Goal: Task Accomplishment & Management: Complete application form

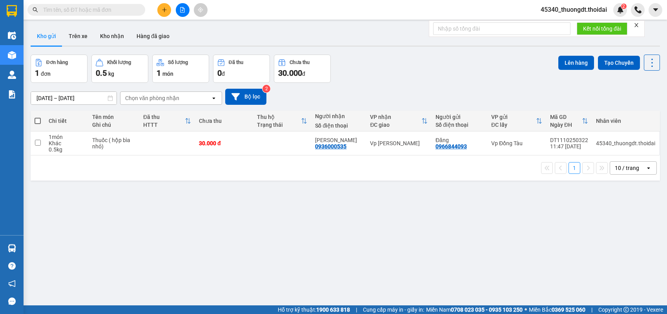
click at [161, 7] on button at bounding box center [164, 10] width 14 height 14
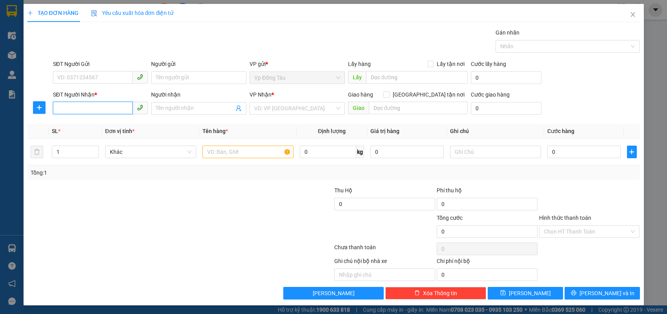
click at [110, 108] on input "SĐT Người Nhận *" at bounding box center [93, 108] width 80 height 13
type input "0948684806"
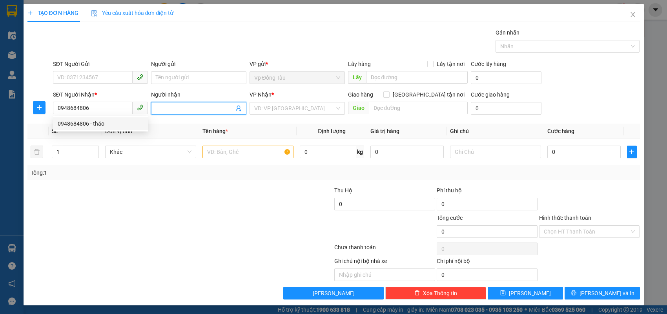
click at [176, 104] on input "Người nhận" at bounding box center [195, 108] width 78 height 9
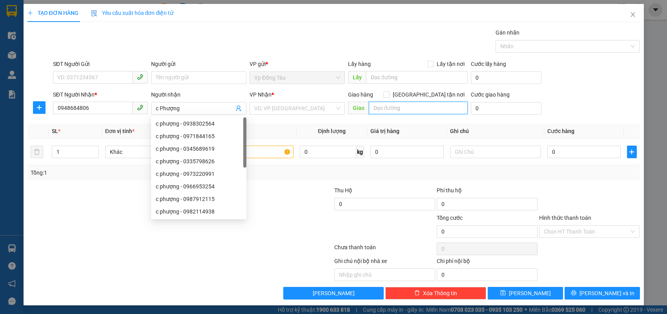
click at [393, 108] on input "text" at bounding box center [418, 108] width 99 height 13
drag, startPoint x: 189, startPoint y: 109, endPoint x: 160, endPoint y: 112, distance: 29.3
click at [160, 112] on input "c Phượng" at bounding box center [195, 108] width 78 height 9
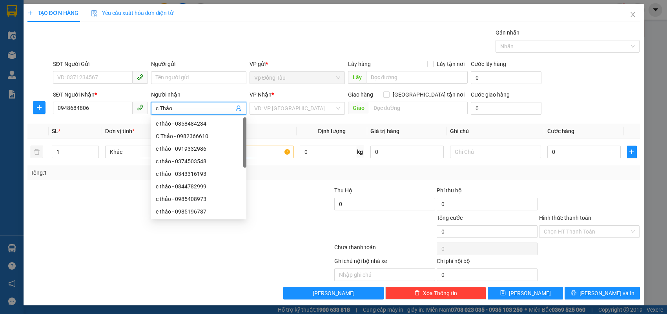
type input "c Thảo"
click at [277, 125] on th "Tên hàng *" at bounding box center [247, 131] width 97 height 15
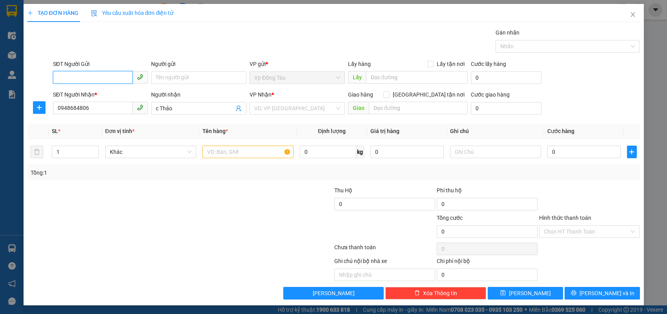
click at [100, 79] on input "SĐT Người Gửi" at bounding box center [93, 77] width 80 height 13
type input "0888215256"
click at [200, 76] on input "Người gửi" at bounding box center [198, 77] width 95 height 13
type input "khách nước ngoài"
click at [229, 156] on input "text" at bounding box center [247, 152] width 91 height 13
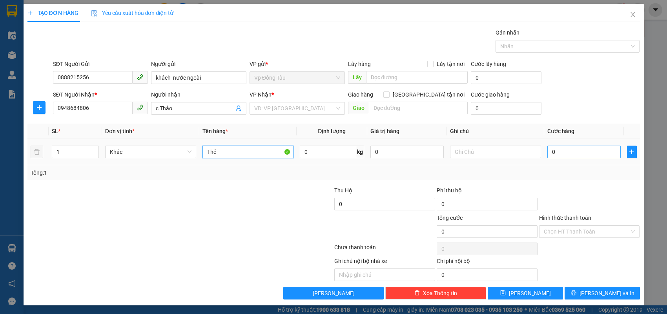
type input "Thẻ"
click at [580, 151] on input "0" at bounding box center [583, 152] width 73 height 13
type input "3"
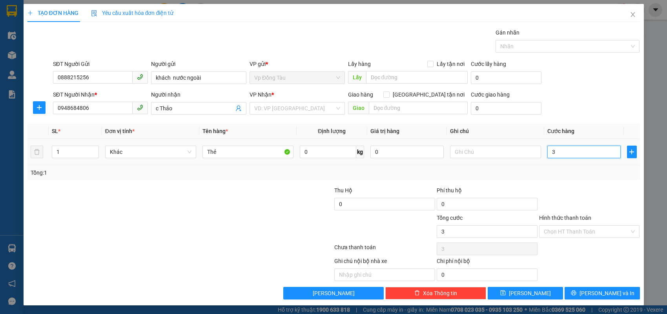
type input "30"
type input "300"
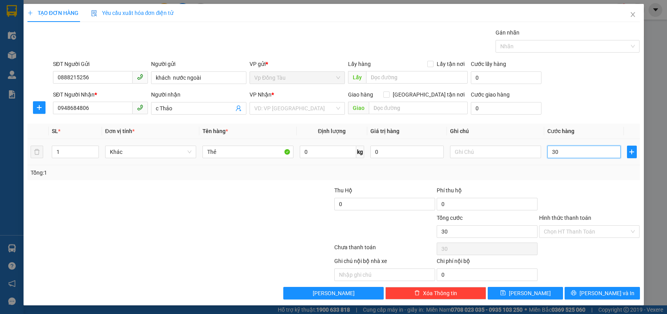
type input "300"
type input "3.000"
type input "30.000"
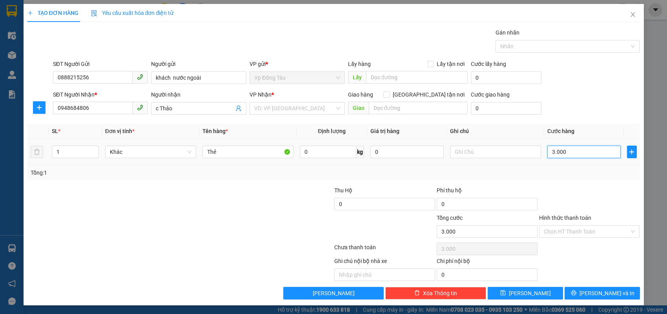
type input "30.000"
click at [604, 233] on input "Hình thức thanh toán" at bounding box center [587, 232] width 86 height 12
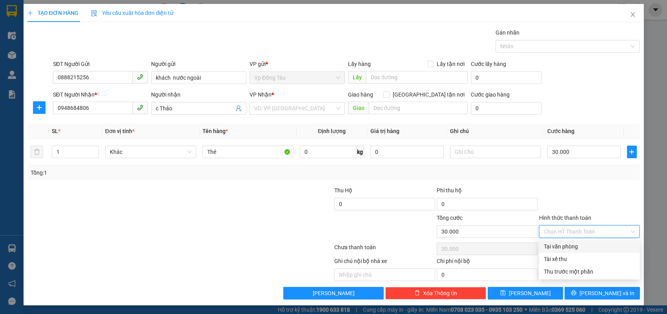
click at [563, 249] on div "Tại văn phòng" at bounding box center [589, 246] width 91 height 9
type input "0"
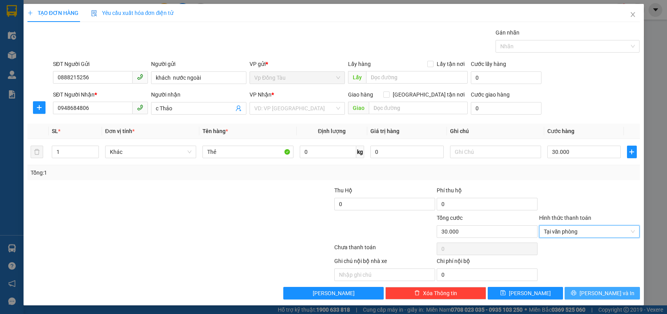
click at [594, 294] on button "[PERSON_NAME] và In" at bounding box center [602, 293] width 75 height 13
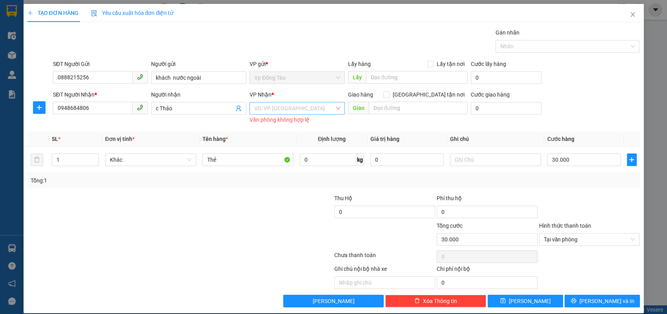
click at [306, 109] on input "search" at bounding box center [294, 108] width 80 height 12
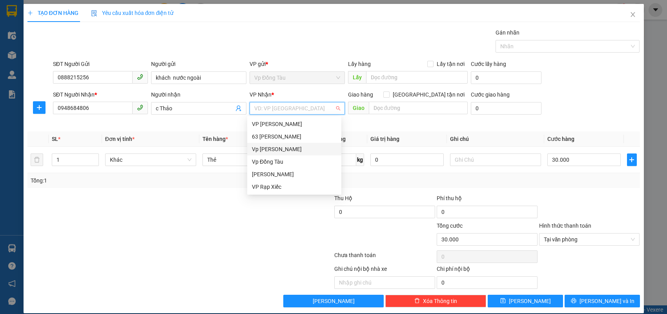
click at [269, 146] on div "Vp [PERSON_NAME]" at bounding box center [294, 149] width 85 height 9
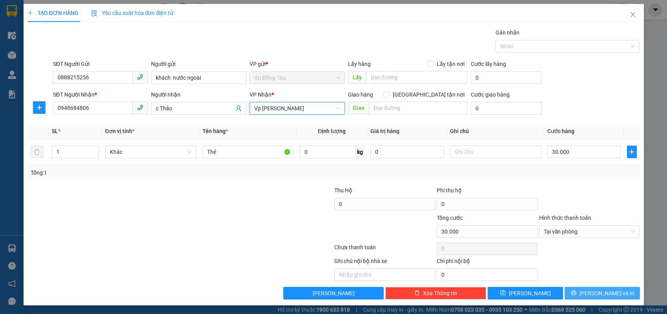
click at [593, 292] on button "[PERSON_NAME] và In" at bounding box center [602, 293] width 75 height 13
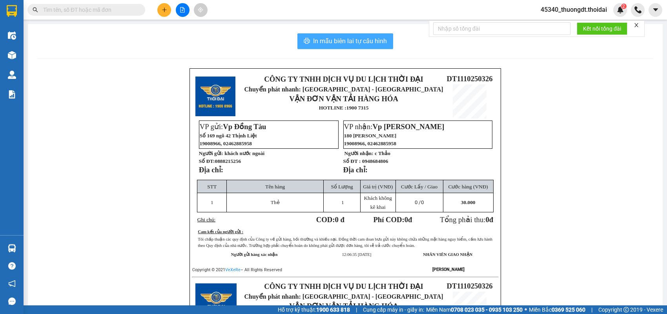
click at [326, 43] on span "In mẫu biên lai tự cấu hình" at bounding box center [350, 41] width 74 height 10
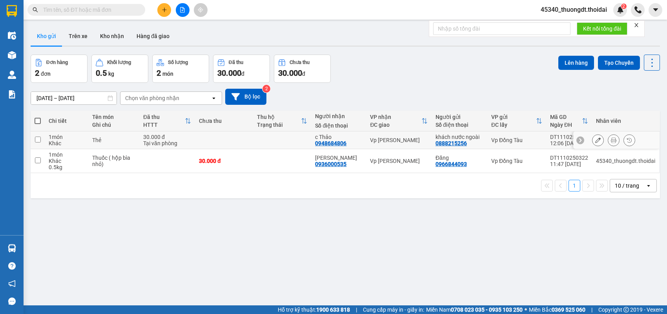
click at [38, 139] on input "checkbox" at bounding box center [38, 140] width 6 height 6
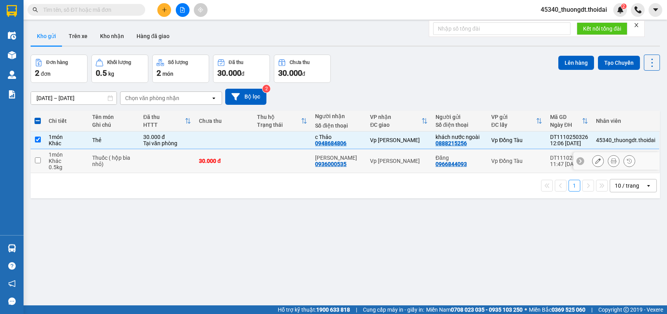
click at [36, 159] on input "checkbox" at bounding box center [38, 160] width 6 height 6
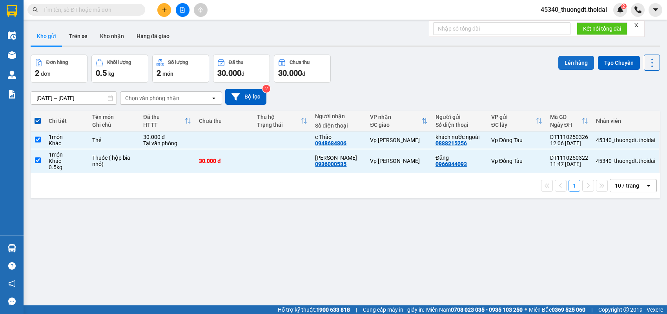
click at [563, 65] on button "Lên hàng" at bounding box center [576, 63] width 36 height 14
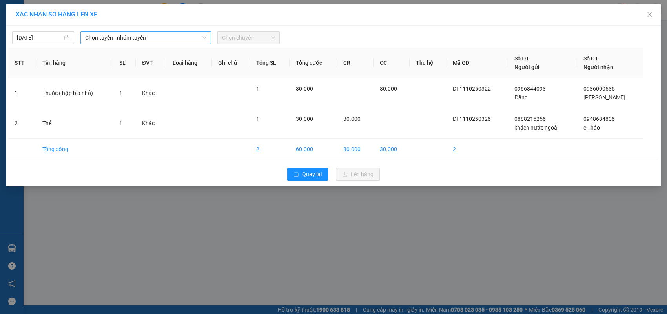
click at [205, 38] on icon "down" at bounding box center [204, 37] width 4 height 3
click at [160, 39] on span "Chọn tuyến - nhóm tuyến" at bounding box center [145, 38] width 121 height 12
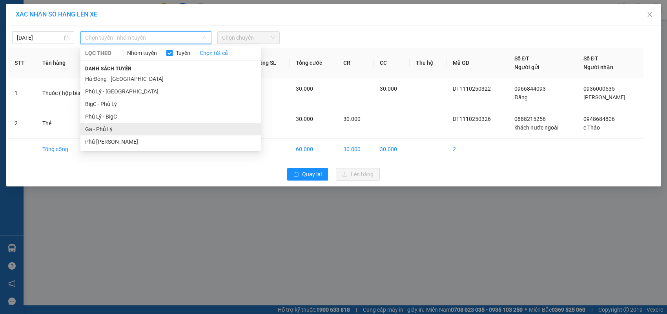
click at [102, 128] on li "Ga - Phủ Lý" at bounding box center [170, 129] width 181 height 13
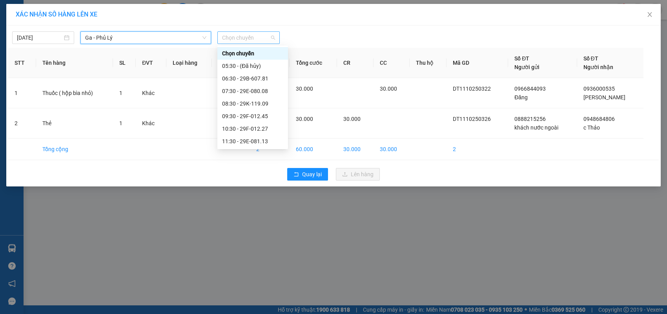
click at [243, 40] on span "Chọn chuyến" at bounding box center [248, 38] width 53 height 12
click at [244, 137] on div "11:30 - 29E-081.13" at bounding box center [252, 141] width 61 height 9
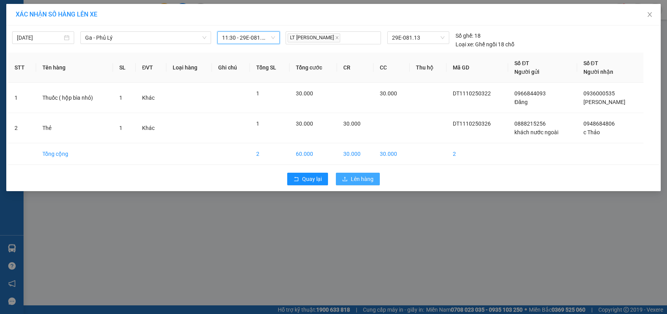
click at [357, 179] on span "Lên hàng" at bounding box center [362, 179] width 23 height 9
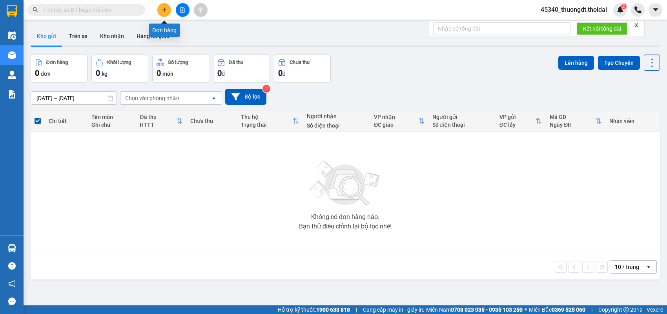
click at [161, 7] on button at bounding box center [164, 10] width 14 height 14
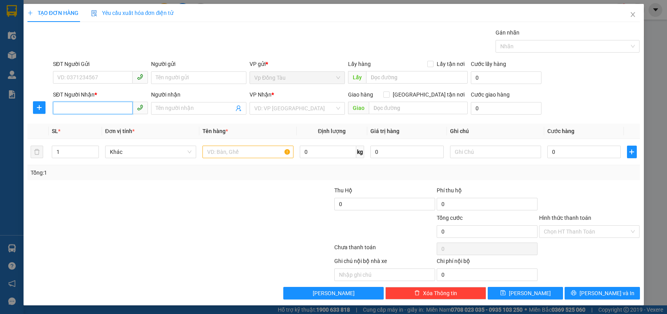
click at [73, 108] on input "SĐT Người Nhận *" at bounding box center [93, 108] width 80 height 13
type input "0916199789"
click at [82, 126] on div "0916199789 - bình" at bounding box center [101, 123] width 86 height 9
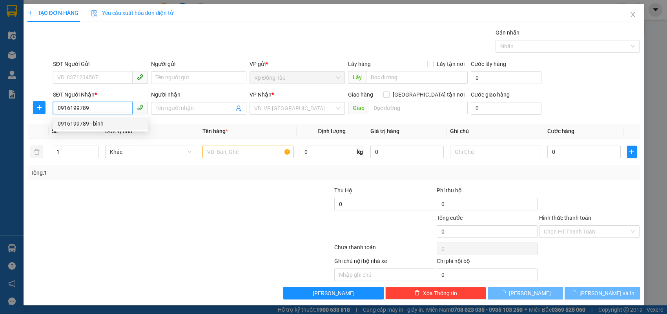
type input "bình"
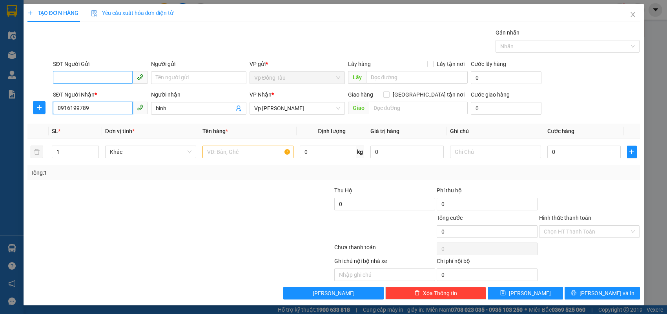
type input "0916199789"
click at [89, 82] on input "SĐT Người Gửi" at bounding box center [93, 77] width 80 height 13
type input "0989367705"
click at [212, 79] on input "Người gửi" at bounding box center [198, 77] width 95 height 13
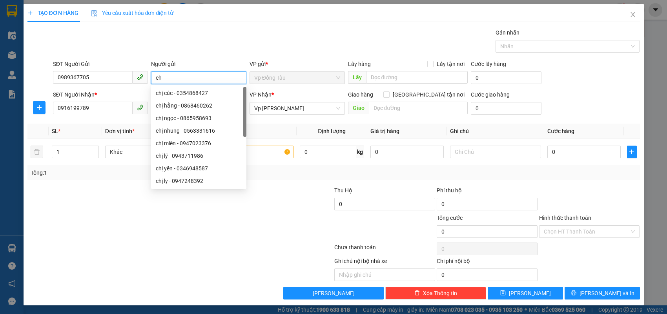
type input "c"
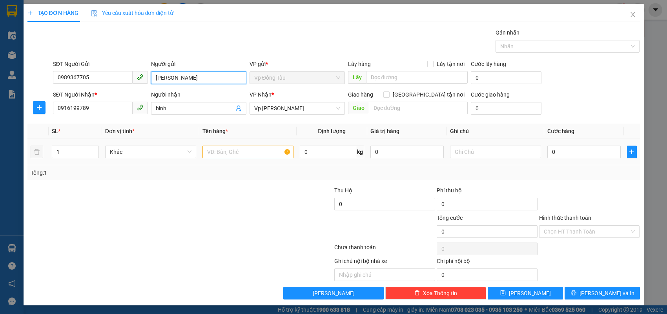
type input "hoàng phương"
click at [575, 158] on div "0" at bounding box center [583, 152] width 73 height 16
click at [575, 156] on input "0" at bounding box center [583, 152] width 73 height 13
type input "3"
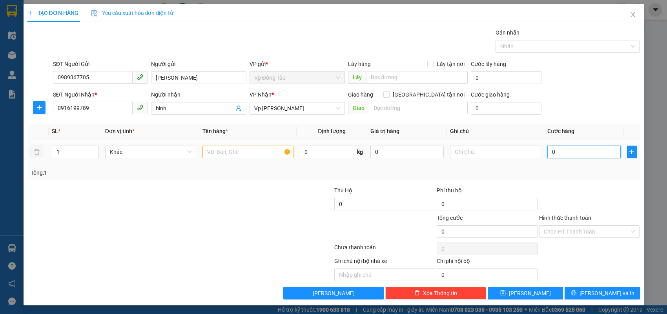
type input "3"
type input "30"
click at [272, 149] on input "text" at bounding box center [247, 152] width 91 height 13
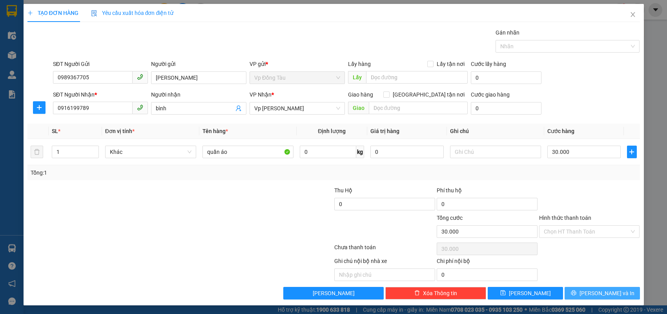
click at [617, 294] on span "[PERSON_NAME] và In" at bounding box center [607, 293] width 55 height 9
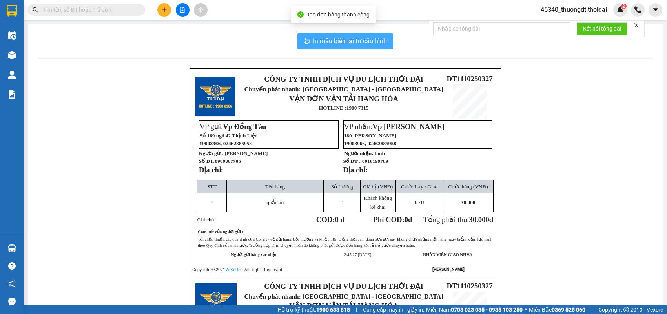
click at [367, 35] on button "In mẫu biên lai tự cấu hình" at bounding box center [345, 41] width 96 height 16
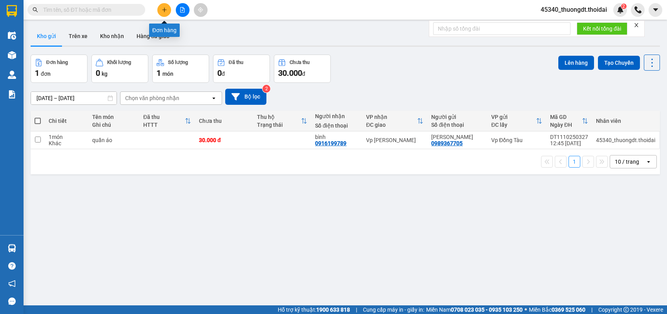
click at [166, 9] on icon "plus" at bounding box center [164, 9] width 5 height 5
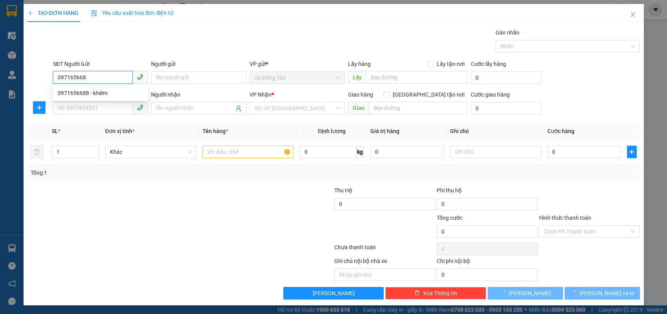
type input "0971656688"
click at [91, 93] on div "0971656688 - khiêm" at bounding box center [101, 93] width 86 height 9
type input "khiêm"
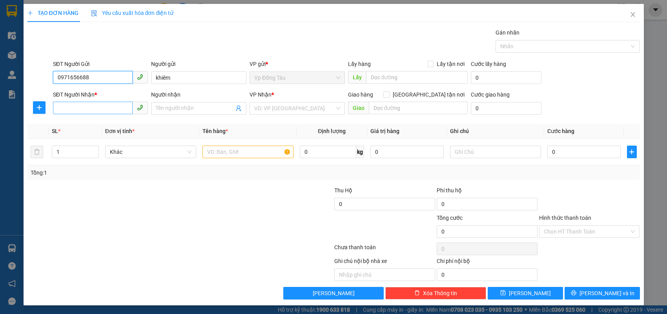
type input "0971656688"
click at [91, 108] on input "SĐT Người Nhận *" at bounding box center [93, 108] width 80 height 13
type input "0983909090"
click at [103, 125] on div "0983909090 - hoàng dũng" at bounding box center [101, 123] width 86 height 9
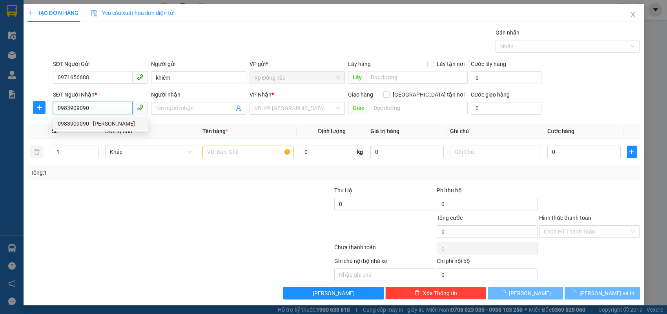
type input "hoàng dũng"
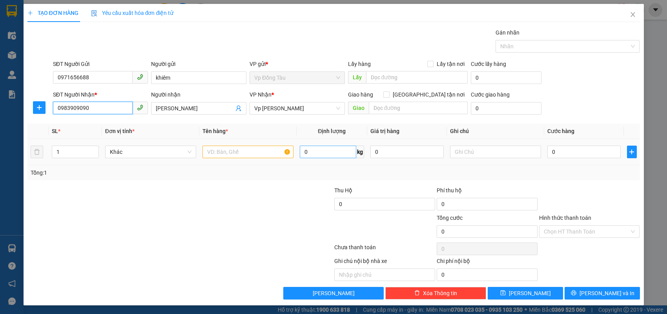
type input "0983909090"
click at [323, 154] on input "0" at bounding box center [328, 152] width 57 height 13
click at [231, 153] on input "text" at bounding box center [247, 152] width 91 height 13
type input "1 bì thư"
click at [333, 149] on input "0" at bounding box center [328, 152] width 57 height 13
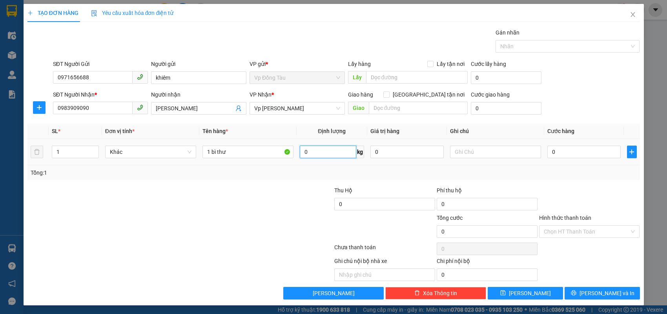
type input "2"
type input "0.2"
click at [548, 148] on input "0" at bounding box center [583, 152] width 73 height 13
type input "3"
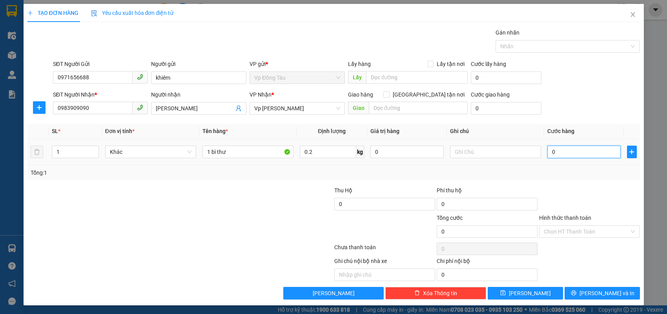
type input "3"
type input "30"
type input "300"
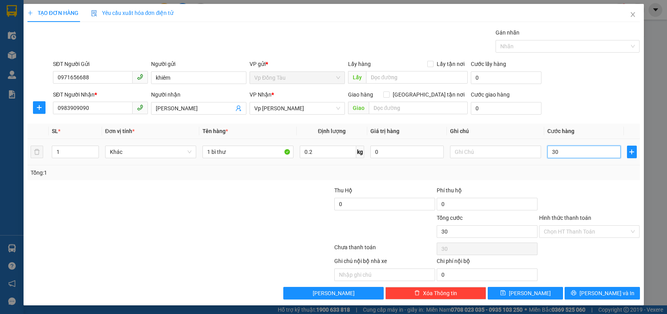
type input "300"
type input "3.000"
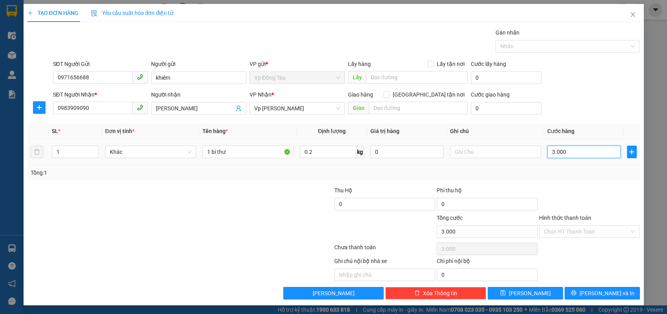
type input "30.000"
click at [627, 233] on input "Hình thức thanh toán" at bounding box center [587, 232] width 86 height 12
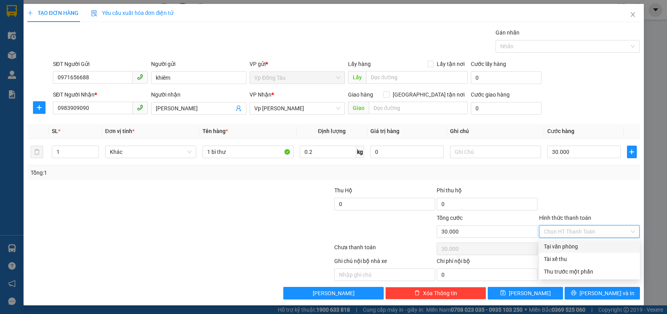
click at [562, 244] on div "Tại văn phòng" at bounding box center [589, 246] width 91 height 9
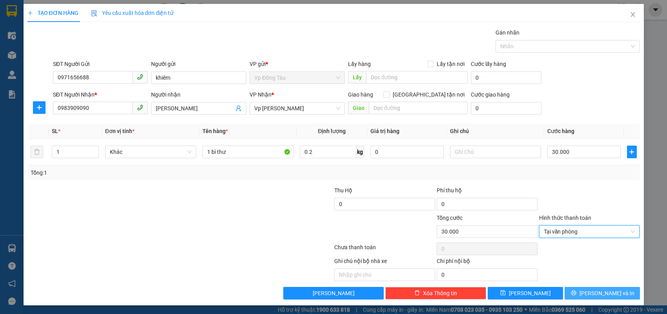
click at [595, 292] on span "[PERSON_NAME] và In" at bounding box center [607, 293] width 55 height 9
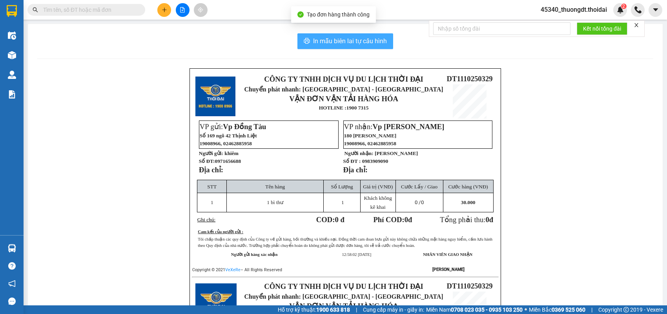
click at [341, 42] on span "In mẫu biên lai tự cấu hình" at bounding box center [350, 41] width 74 height 10
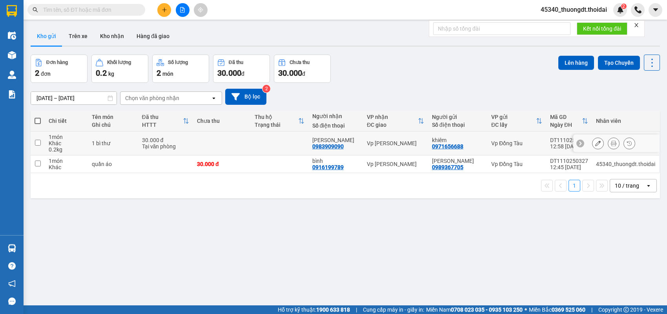
click at [37, 140] on input "checkbox" at bounding box center [38, 143] width 6 height 6
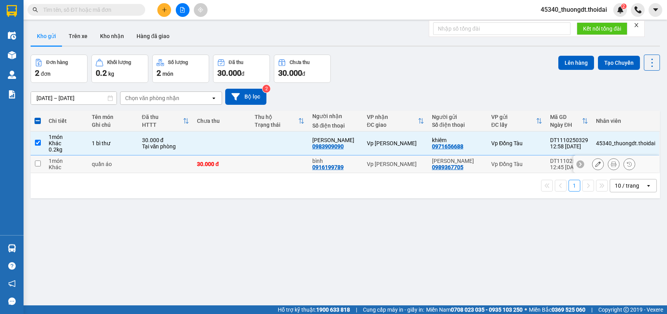
click at [37, 161] on input "checkbox" at bounding box center [38, 164] width 6 height 6
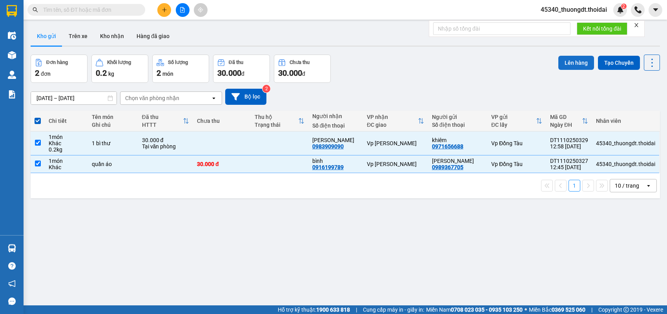
click at [562, 62] on button "Lên hàng" at bounding box center [576, 63] width 36 height 14
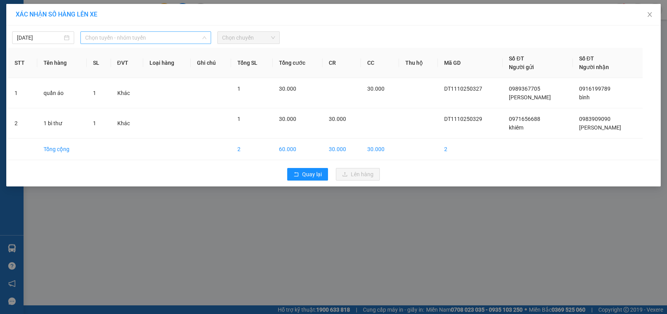
click at [186, 40] on span "Chọn tuyến - nhóm tuyến" at bounding box center [145, 38] width 121 height 12
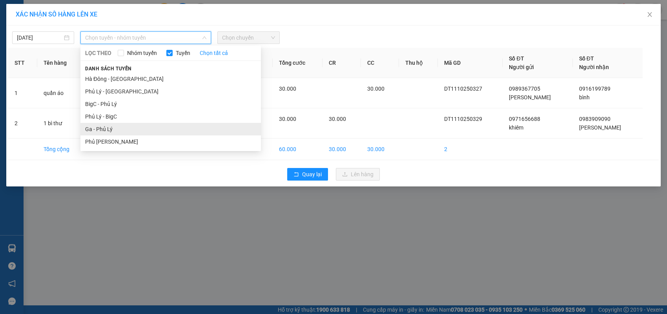
click at [99, 127] on li "Ga - Phủ Lý" at bounding box center [170, 129] width 181 height 13
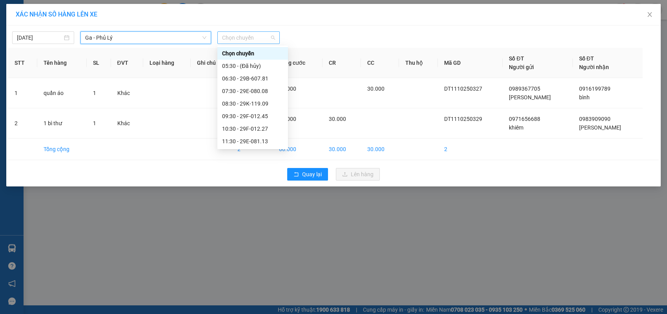
click at [256, 40] on span "Chọn chuyến" at bounding box center [248, 38] width 53 height 12
click at [239, 150] on div "12:30 - 29H-931.48" at bounding box center [252, 154] width 61 height 9
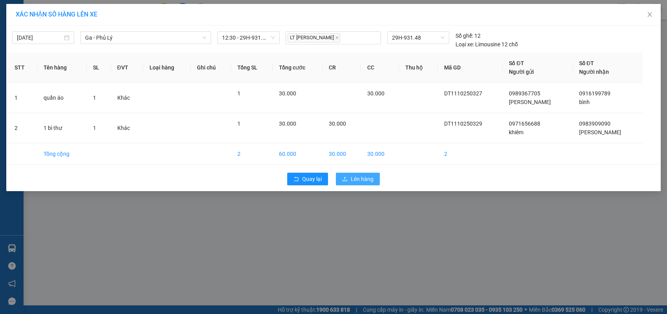
click at [359, 179] on span "Lên hàng" at bounding box center [362, 179] width 23 height 9
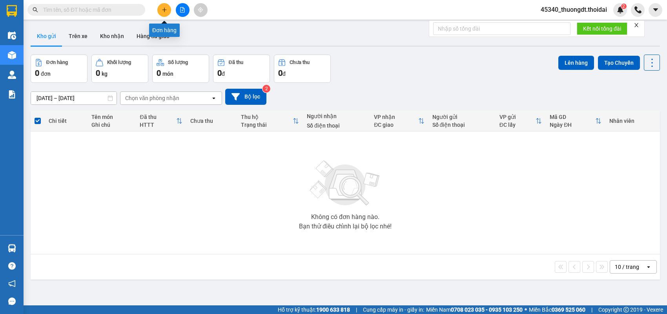
click at [163, 9] on icon "plus" at bounding box center [164, 9] width 5 height 5
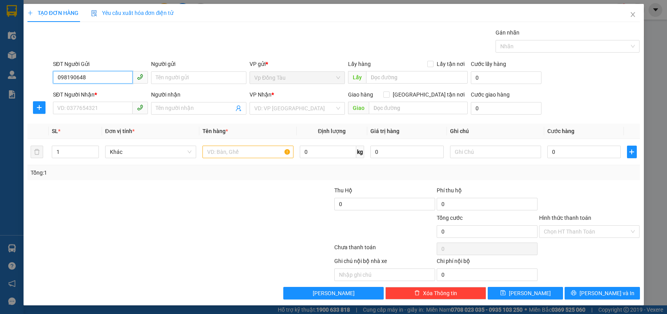
type input "0981906482"
click at [91, 91] on div "0981906482 - thủy" at bounding box center [101, 93] width 86 height 9
type input "thủy"
type input "0981906482"
click at [88, 111] on input "SĐT Người Nhận *" at bounding box center [93, 108] width 80 height 13
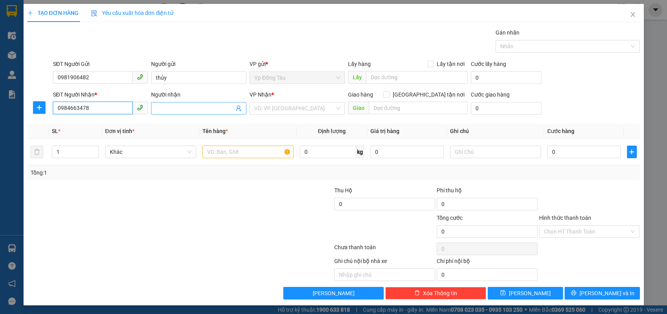
type input "0984663478"
click at [204, 109] on input "Người nhận" at bounding box center [195, 108] width 78 height 9
type input "a [DEMOGRAPHIC_DATA]"
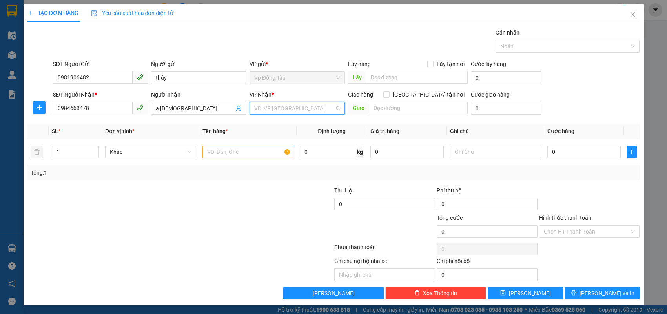
click at [301, 108] on input "search" at bounding box center [294, 108] width 80 height 12
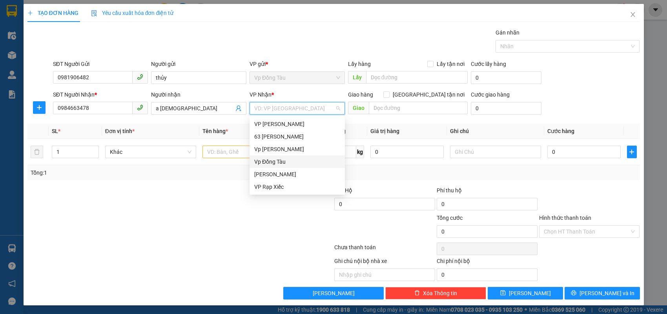
click at [275, 164] on div "Vp Đồng Tàu" at bounding box center [297, 161] width 86 height 9
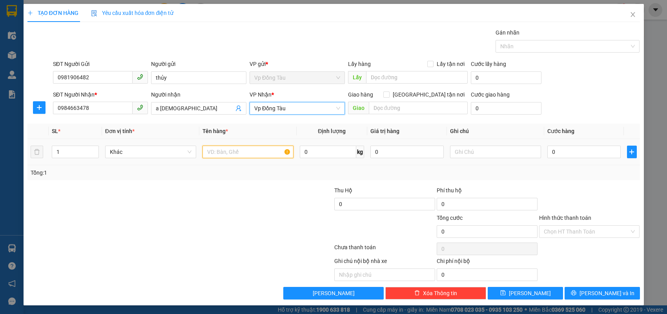
click at [226, 151] on input "text" at bounding box center [247, 152] width 91 height 13
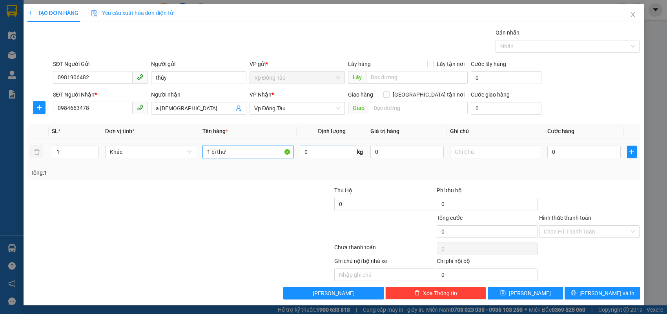
type input "1 bì thư"
click at [305, 150] on input "0" at bounding box center [328, 152] width 57 height 13
type input "0.2"
click at [561, 148] on input "0" at bounding box center [583, 152] width 73 height 13
type input "3"
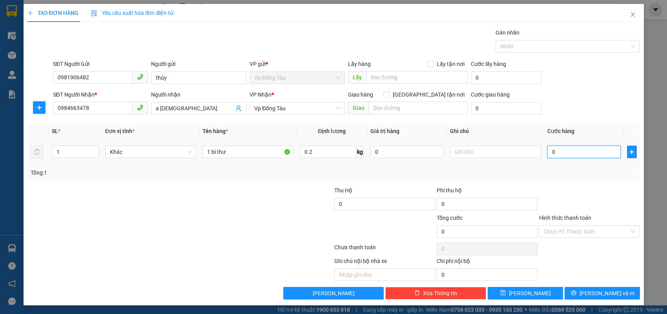
type input "3"
type input "30"
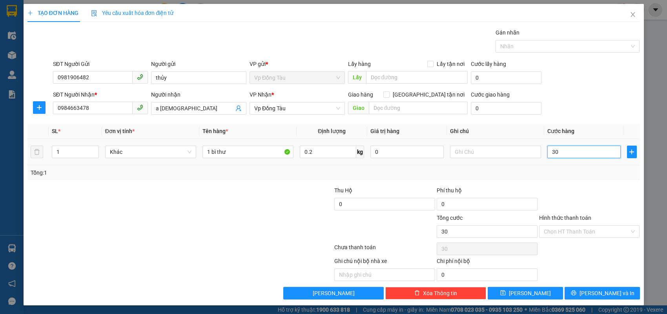
type input "300"
type input "3.000"
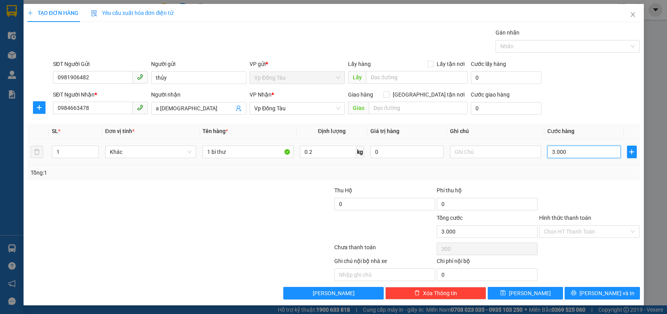
type input "3.000"
type input "30.000"
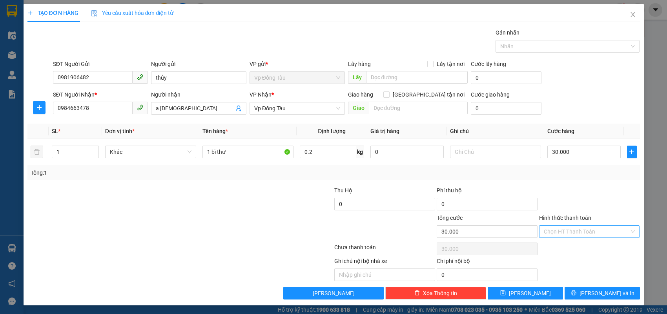
click at [604, 227] on input "Hình thức thanh toán" at bounding box center [587, 232] width 86 height 12
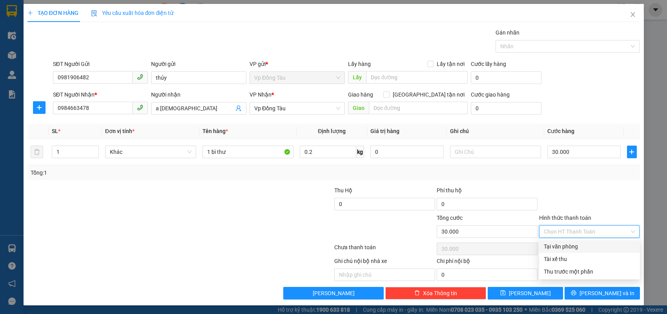
click at [558, 250] on div "Tại văn phòng" at bounding box center [589, 246] width 91 height 9
type input "0"
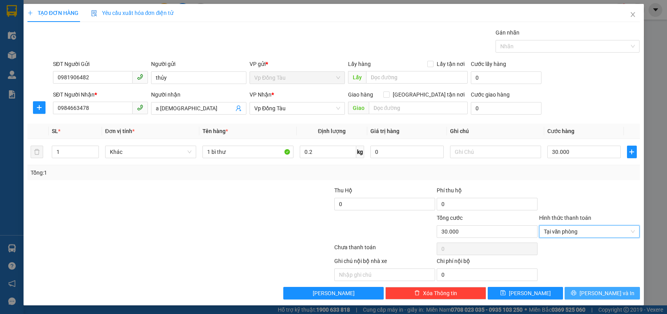
click at [598, 294] on span "[PERSON_NAME] và In" at bounding box center [607, 293] width 55 height 9
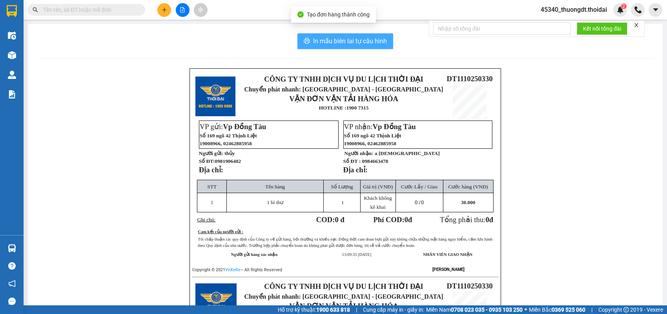
click at [327, 40] on span "In mẫu biên lai tự cấu hình" at bounding box center [350, 41] width 74 height 10
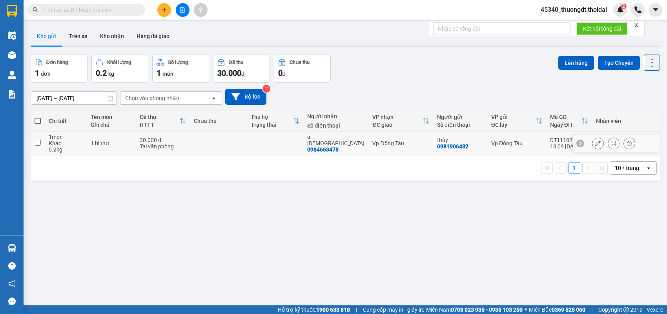
click at [595, 142] on icon at bounding box center [597, 142] width 5 height 5
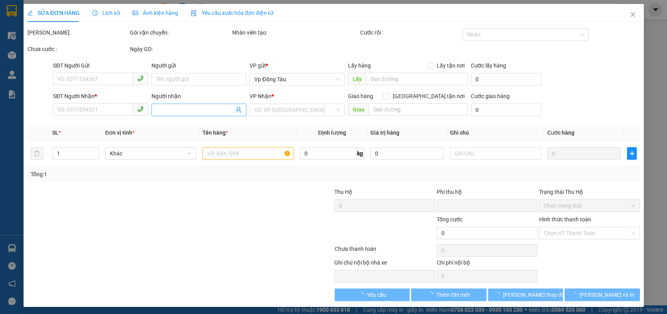
type input "0981906482"
type input "thủy"
type input "0984663478"
type input "a [DEMOGRAPHIC_DATA]"
type input "0"
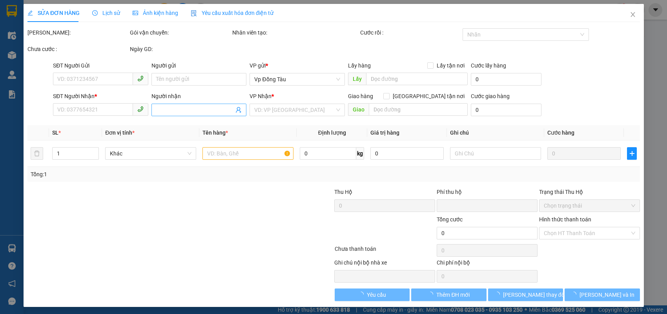
type input "30.000"
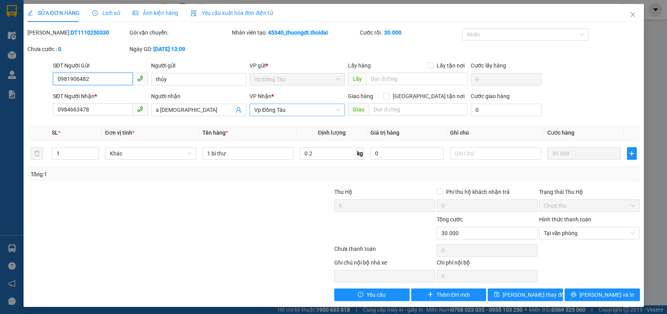
click at [298, 108] on span "Vp Đồng Tàu" at bounding box center [297, 110] width 86 height 12
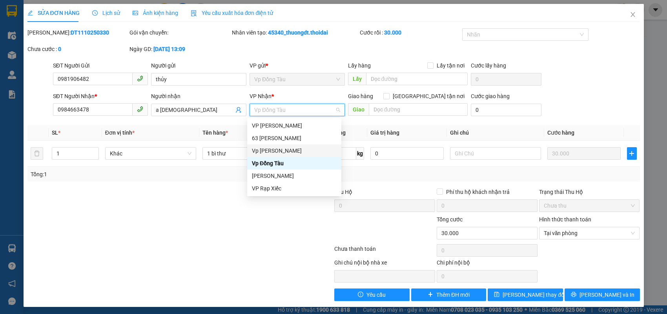
click at [278, 151] on div "Vp [PERSON_NAME]" at bounding box center [294, 150] width 85 height 9
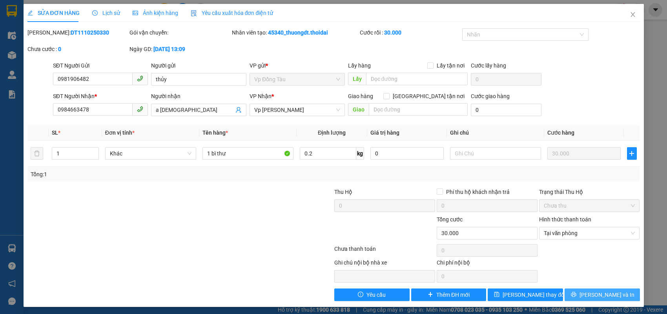
click at [596, 293] on span "[PERSON_NAME] và In" at bounding box center [607, 294] width 55 height 9
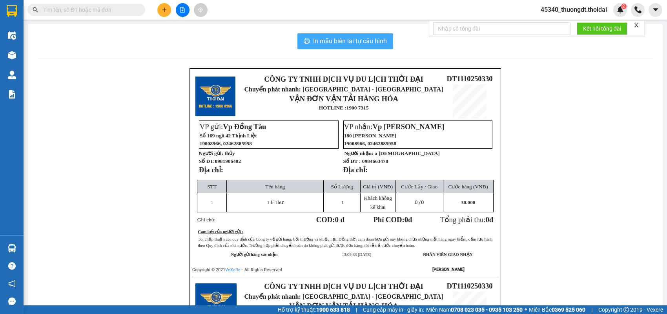
click at [355, 40] on span "In mẫu biên lai tự cấu hình" at bounding box center [350, 41] width 74 height 10
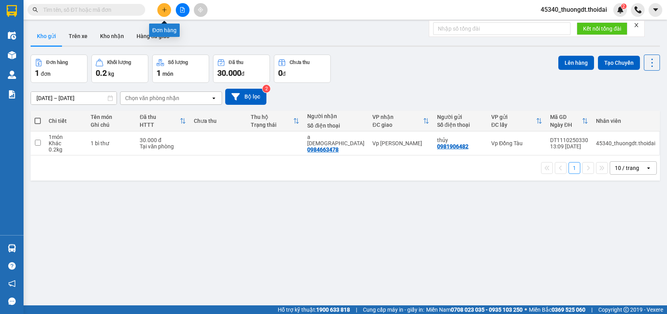
click at [161, 9] on button at bounding box center [164, 10] width 14 height 14
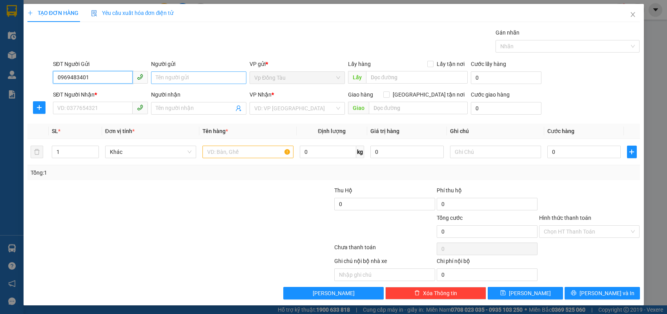
type input "0969483401"
click at [163, 74] on input "Người gửi" at bounding box center [198, 77] width 95 height 13
type input "chú Tư"
click at [70, 109] on input "SĐT Người Nhận *" at bounding box center [93, 108] width 80 height 13
click at [236, 159] on div at bounding box center [247, 152] width 91 height 16
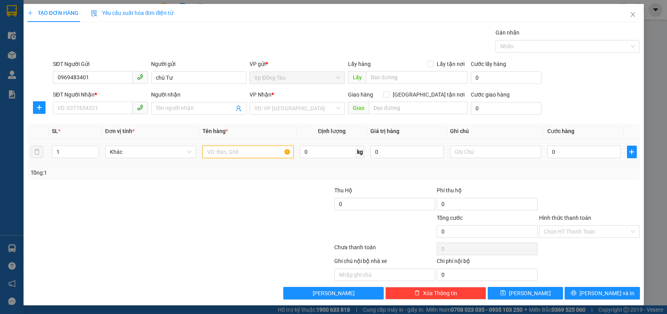
click at [237, 151] on input "text" at bounding box center [247, 152] width 91 height 13
type input "h"
type input "thùng nhựa xanh cxo"
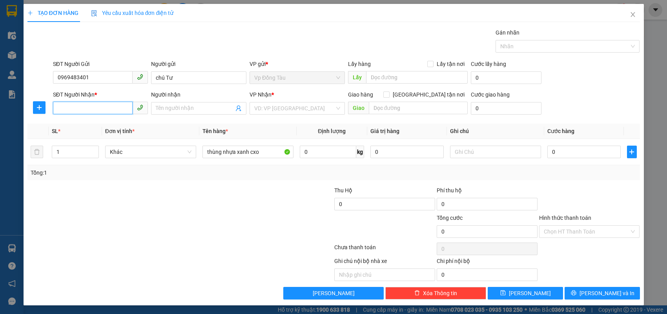
click at [122, 111] on input "SĐT Người Nhận *" at bounding box center [93, 108] width 80 height 13
type input "0354868427"
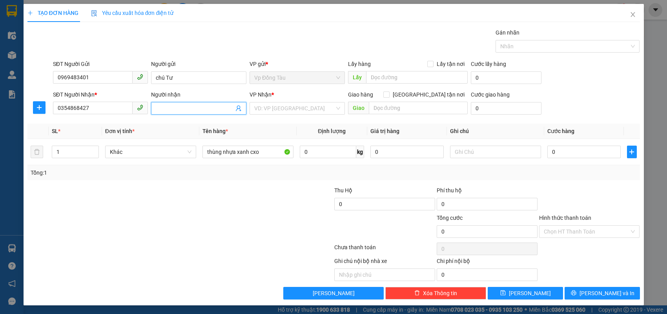
click at [192, 108] on input "Người nhận" at bounding box center [195, 108] width 78 height 9
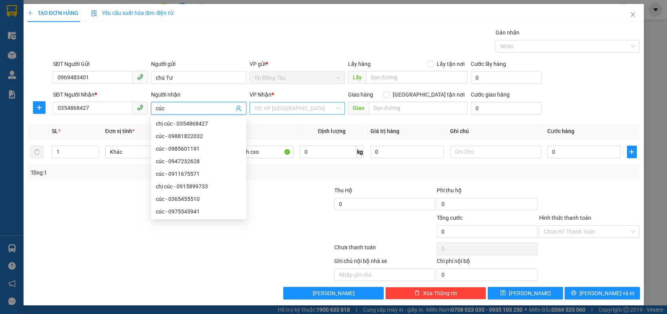
type input "cúc"
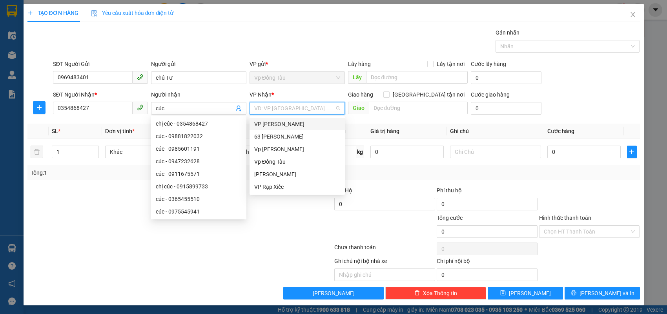
click at [277, 108] on input "search" at bounding box center [294, 108] width 80 height 12
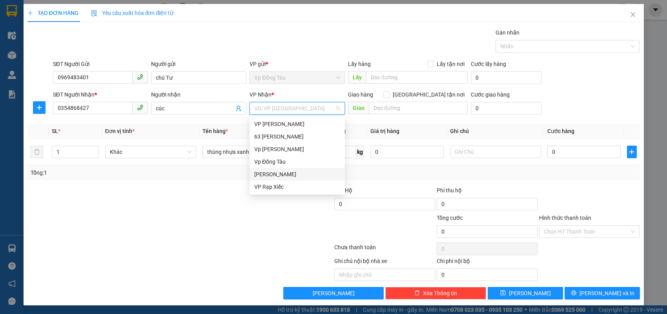
click at [269, 173] on div "[PERSON_NAME]" at bounding box center [297, 174] width 86 height 9
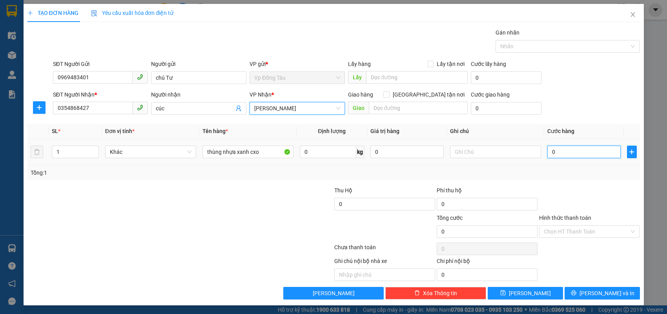
click at [591, 150] on input "0" at bounding box center [583, 152] width 73 height 13
type input "4"
type input "40"
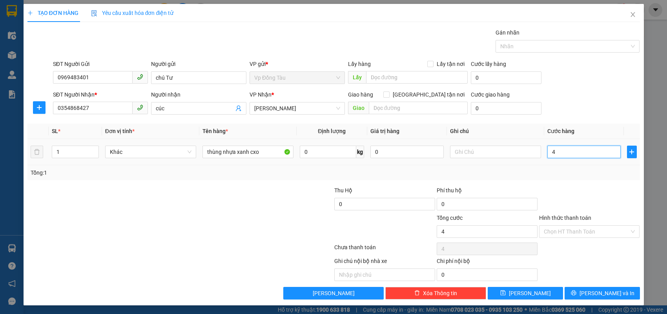
type input "40"
type input "40.000"
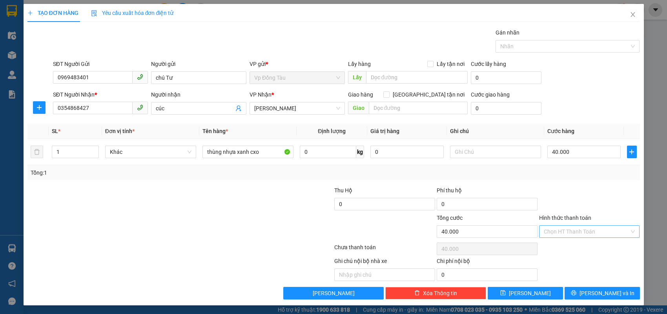
click at [591, 234] on input "Hình thức thanh toán" at bounding box center [587, 232] width 86 height 12
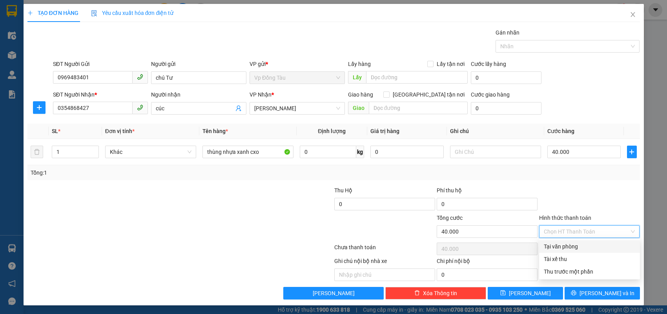
click at [584, 249] on div "Tại văn phòng" at bounding box center [589, 246] width 91 height 9
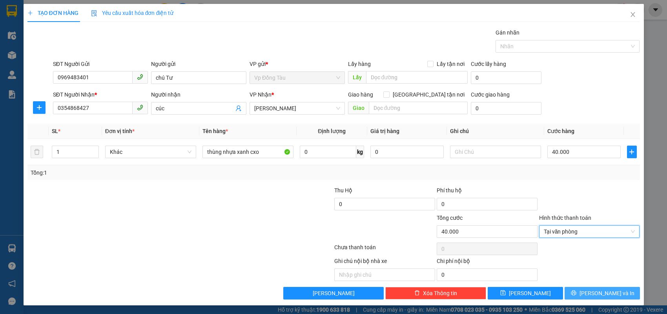
click at [595, 293] on button "[PERSON_NAME] và In" at bounding box center [602, 293] width 75 height 13
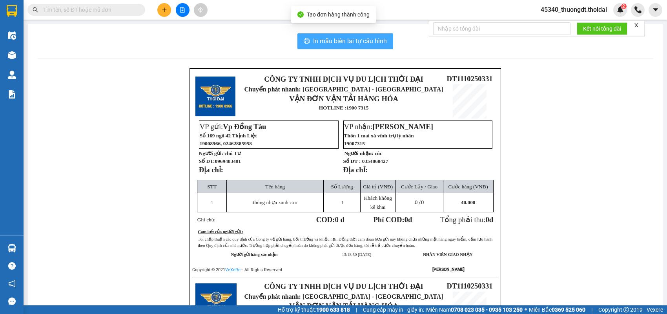
click at [323, 34] on button "In mẫu biên lai tự cấu hình" at bounding box center [345, 41] width 96 height 16
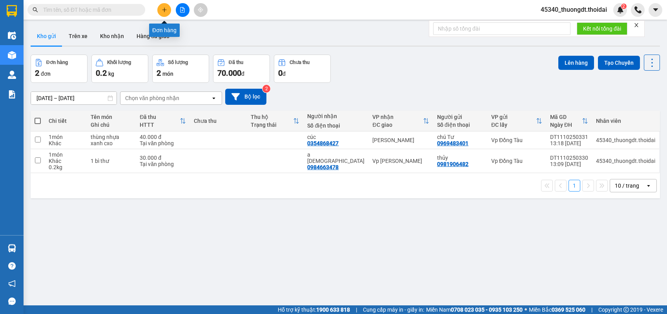
click at [167, 6] on button at bounding box center [164, 10] width 14 height 14
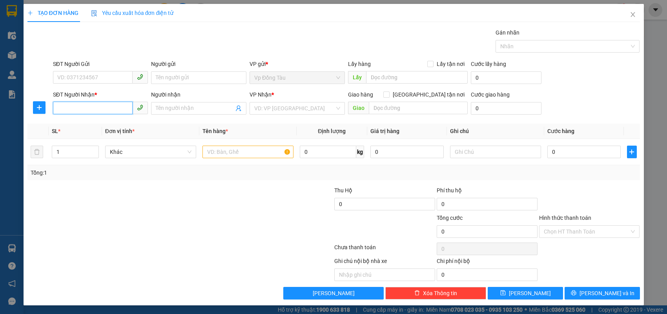
click at [112, 103] on input "SĐT Người Nhận *" at bounding box center [93, 108] width 80 height 13
click at [109, 124] on div "0916665247 - [PERSON_NAME]" at bounding box center [101, 123] width 86 height 9
type input "0916665247"
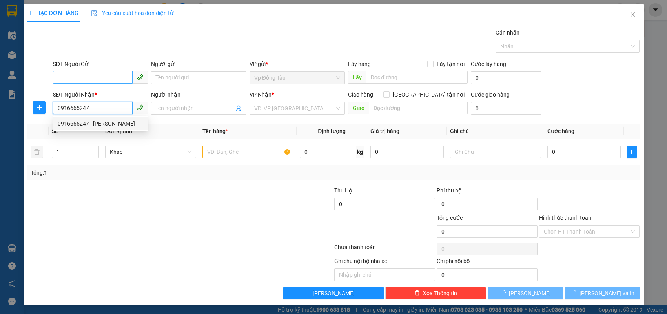
type input "dũng"
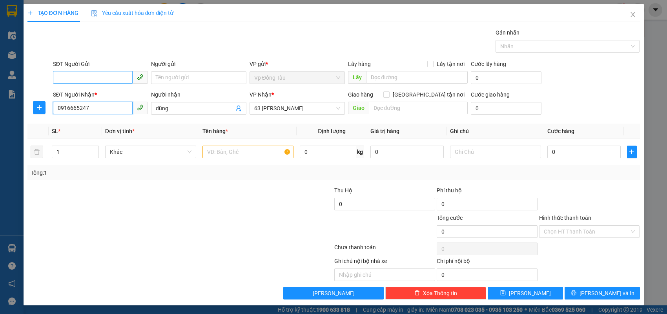
type input "0916665247"
click at [120, 78] on input "SĐT Người Gửi" at bounding box center [93, 77] width 80 height 13
click at [117, 94] on div "0941890833 - khách gửi hàng" at bounding box center [101, 93] width 86 height 9
type input "0941890833"
type input "khách gửi hàng"
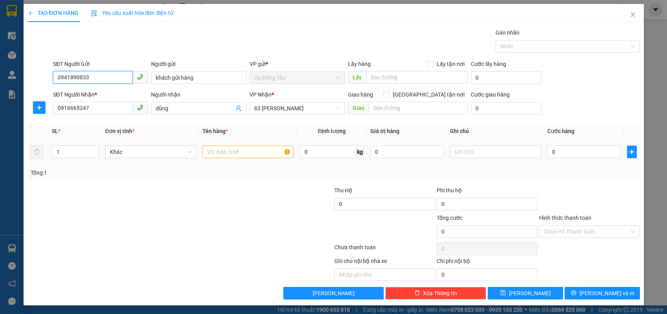
type input "0941890833"
click at [251, 151] on input "text" at bounding box center [247, 152] width 91 height 13
type input "v"
type input "hàng, shipper mang ra vỏ hộp đã bị ướt"
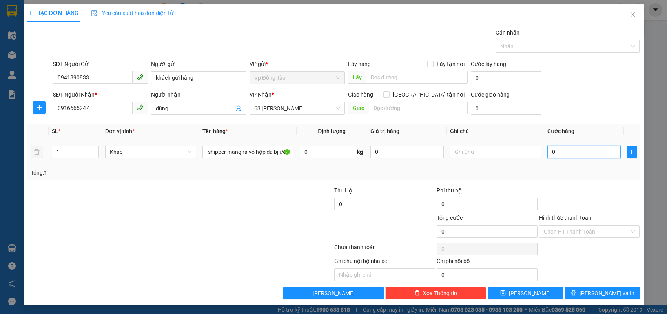
click at [585, 151] on input "0" at bounding box center [583, 152] width 73 height 13
type input "3"
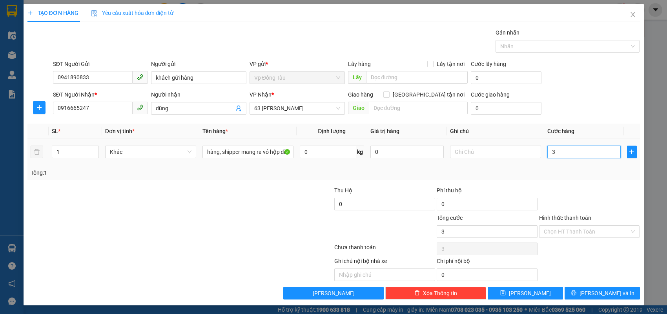
type input "30"
type input "30.000"
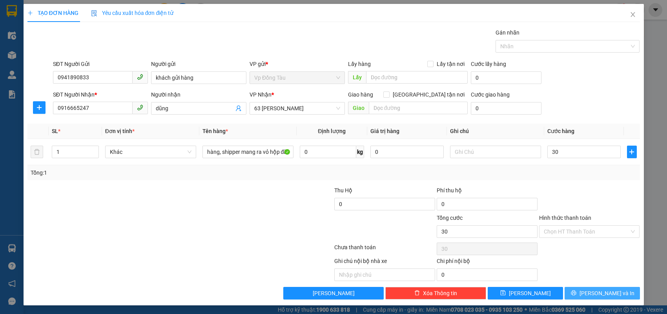
type input "30.000"
click at [576, 294] on icon "printer" at bounding box center [573, 292] width 5 height 5
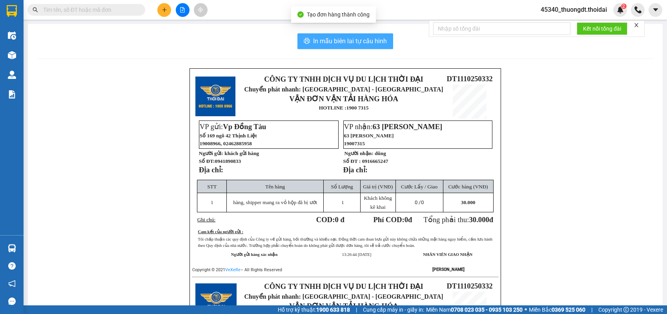
click at [383, 40] on span "In mẫu biên lai tự cấu hình" at bounding box center [350, 41] width 74 height 10
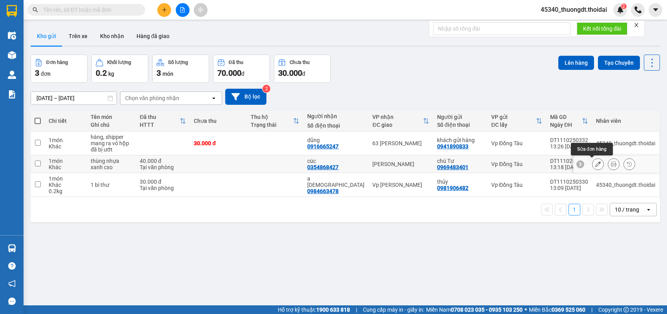
click at [595, 164] on icon at bounding box center [597, 163] width 5 height 5
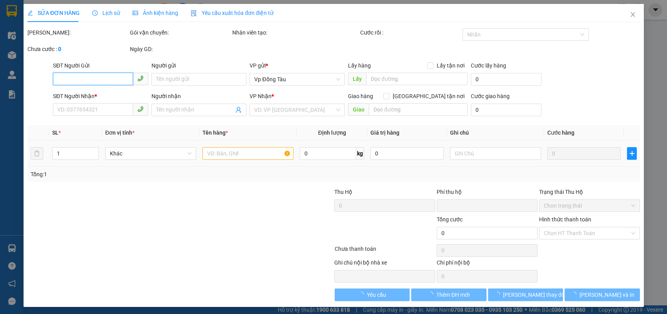
type input "0969483401"
type input "chú Tư"
type input "0354868427"
type input "cúc"
type input "0"
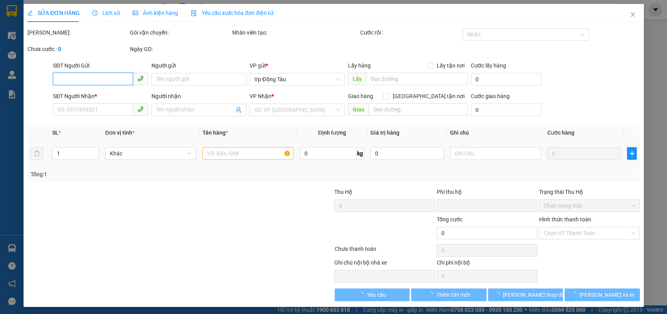
type input "40.000"
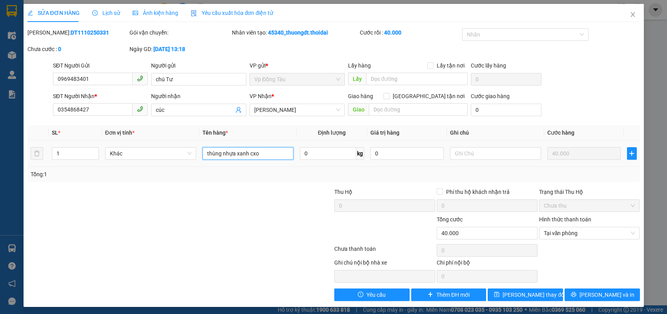
click at [256, 156] on input "thùng nhựa xanh cxo" at bounding box center [247, 153] width 91 height 13
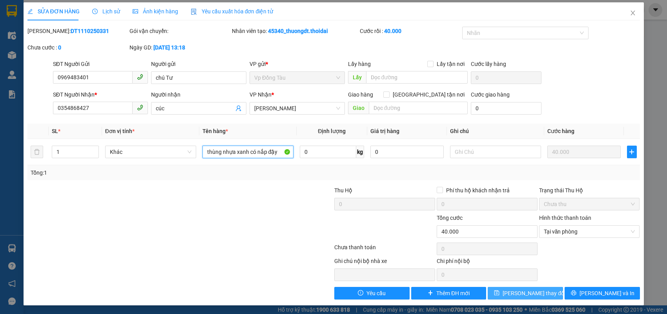
type input "thùng nhựa xanh có nắp đậy"
click at [516, 292] on span "[PERSON_NAME] thay đổi" at bounding box center [534, 293] width 63 height 9
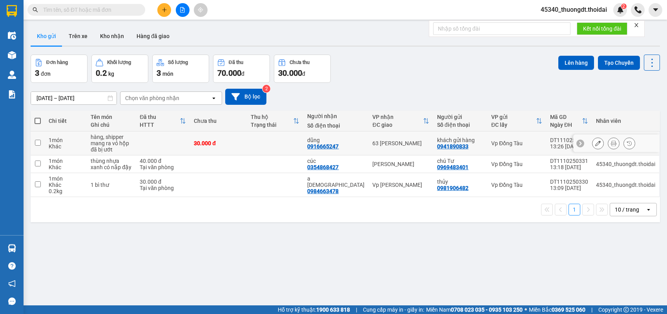
click at [56, 140] on div "1 món" at bounding box center [66, 140] width 34 height 6
checkbox input "true"
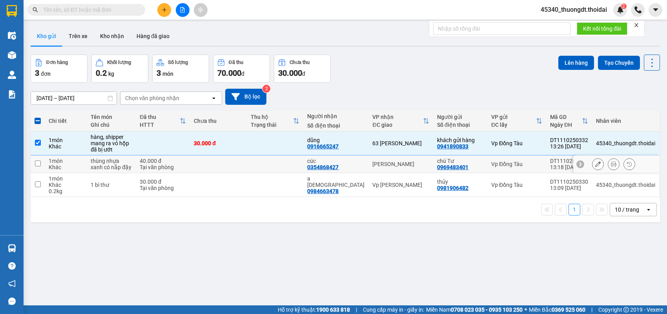
click at [54, 162] on div "1 món" at bounding box center [66, 161] width 34 height 6
checkbox input "true"
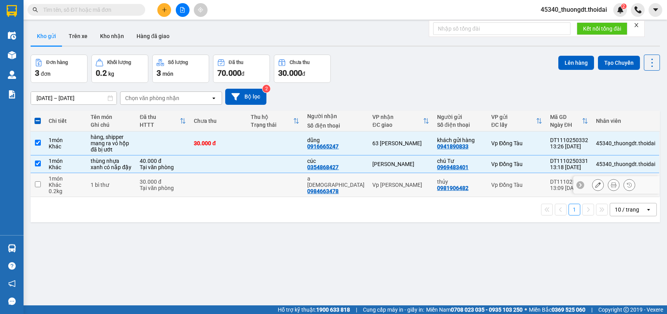
click at [71, 188] on div "0.2 kg" at bounding box center [66, 191] width 34 height 6
checkbox input "true"
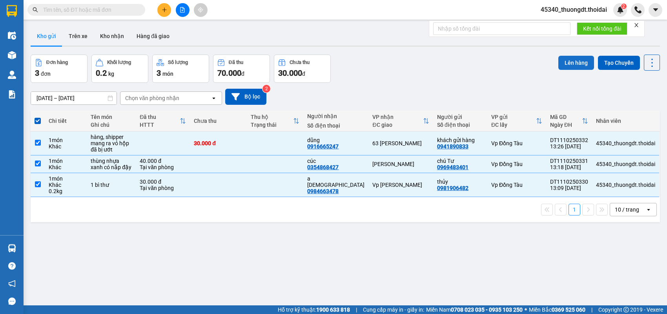
click at [571, 61] on button "Lên hàng" at bounding box center [576, 63] width 36 height 14
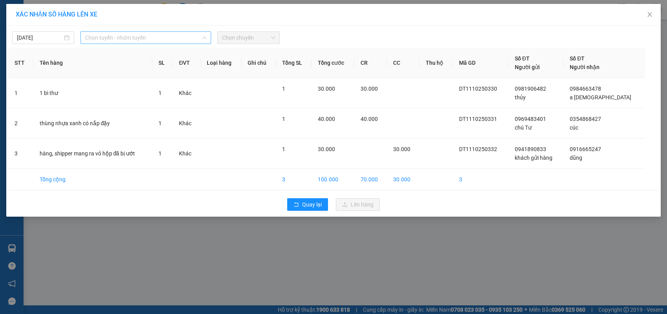
click at [163, 39] on span "Chọn tuyến - nhóm tuyến" at bounding box center [145, 38] width 121 height 12
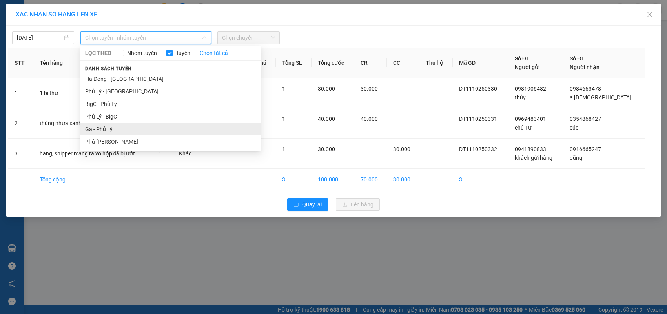
click at [127, 128] on li "Ga - Phủ Lý" at bounding box center [170, 129] width 181 height 13
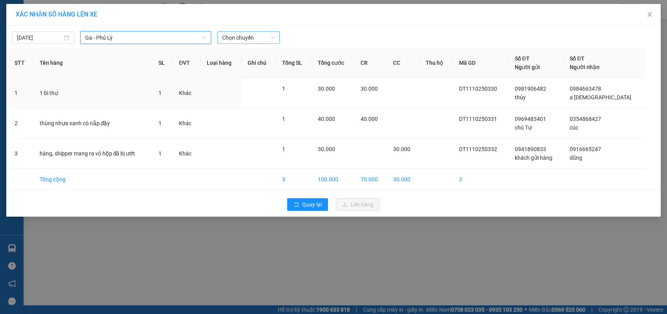
click at [244, 37] on span "Chọn chuyến" at bounding box center [248, 38] width 53 height 12
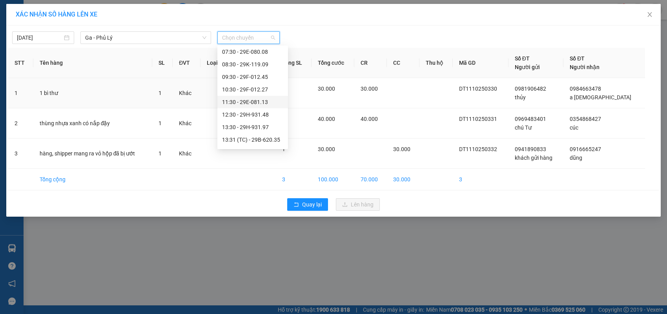
scroll to position [118, 0]
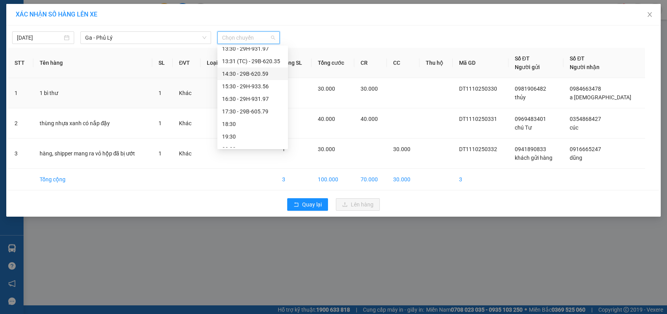
click at [267, 71] on div "14:30 - 29B-620.59" at bounding box center [252, 73] width 61 height 9
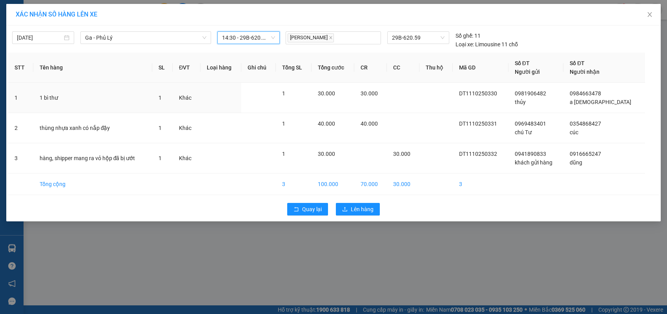
click at [265, 39] on span "14:30 - 29B-620.59" at bounding box center [248, 38] width 53 height 12
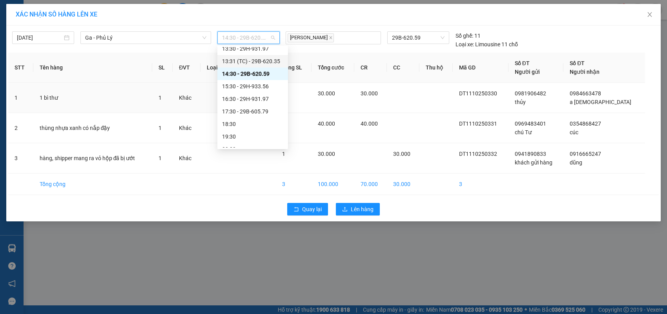
click at [268, 61] on div "13:31 (TC) - 29B-620.35" at bounding box center [252, 61] width 61 height 9
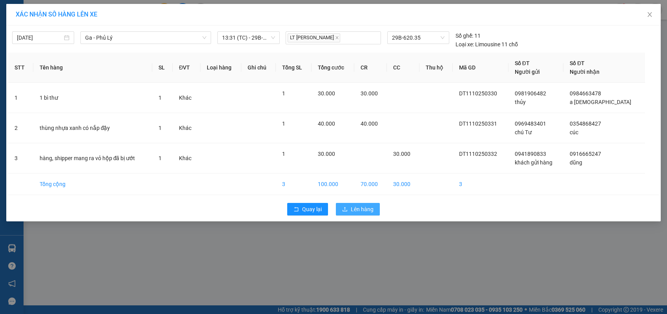
click at [356, 205] on span "Lên hàng" at bounding box center [362, 209] width 23 height 9
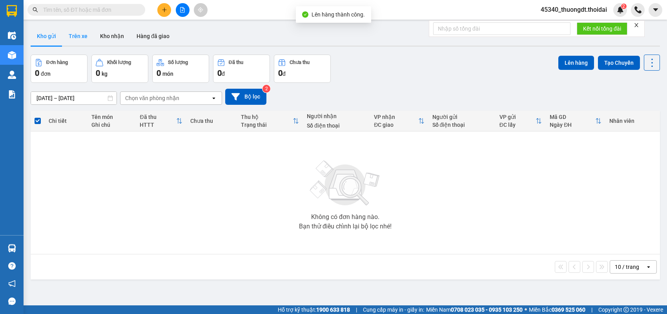
click at [81, 34] on button "Trên xe" at bounding box center [77, 36] width 31 height 19
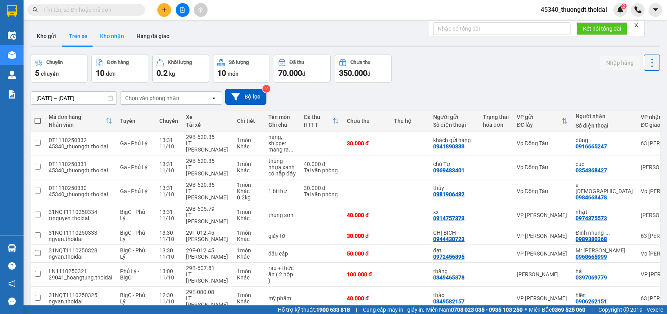
click at [101, 36] on button "Kho nhận" at bounding box center [112, 36] width 36 height 19
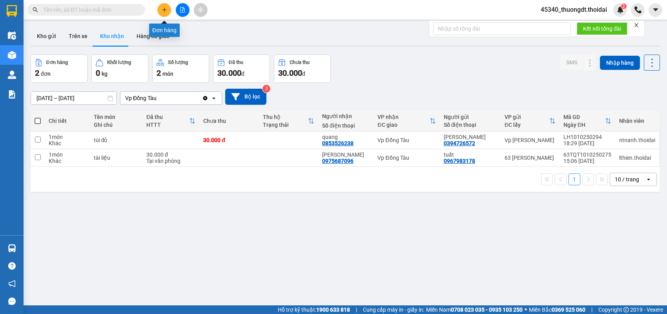
click at [169, 7] on button at bounding box center [164, 10] width 14 height 14
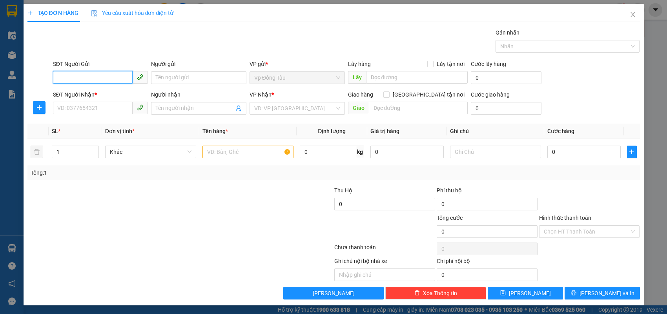
click at [105, 76] on input "SĐT Người Gửi" at bounding box center [93, 77] width 80 height 13
click at [113, 75] on input "SĐT Người Gửi" at bounding box center [93, 77] width 80 height 13
type input "0967681646"
click at [108, 94] on div "0967681646 - lâm" at bounding box center [101, 93] width 86 height 9
type input "lâm"
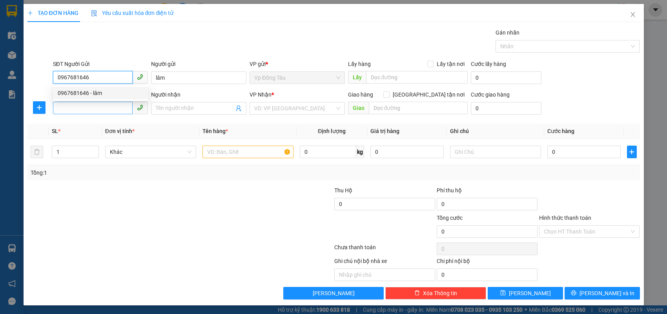
type input "0967681646"
click at [99, 108] on input "SĐT Người Nhận *" at bounding box center [93, 108] width 80 height 13
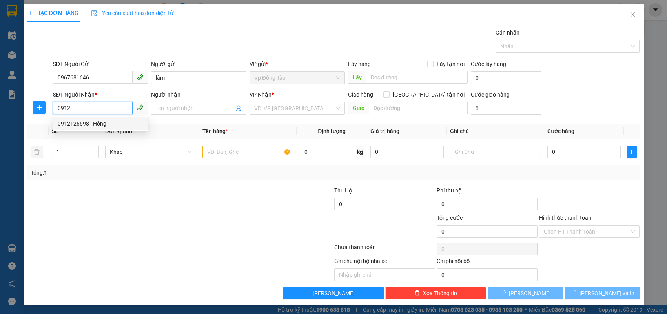
click at [100, 125] on div "0912126698 - Hồng" at bounding box center [101, 123] width 86 height 9
type input "0912126698"
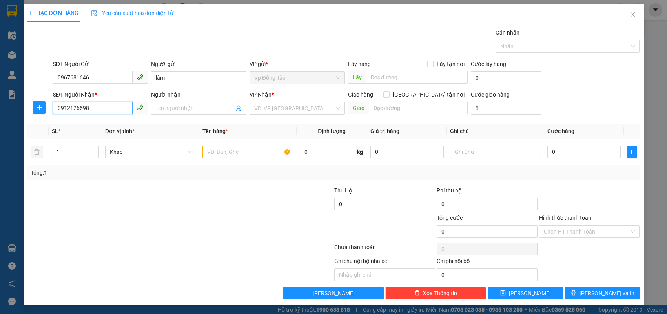
type input "Hồng"
click at [100, 125] on div "0912126698 - Hồng" at bounding box center [101, 123] width 86 height 9
type input "0912126698"
click at [215, 155] on input "text" at bounding box center [247, 152] width 91 height 13
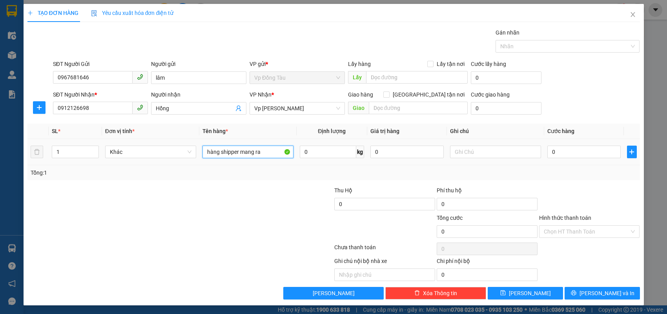
type input "hàng shipper mang ra"
click at [562, 160] on td "0" at bounding box center [584, 152] width 80 height 26
click at [562, 159] on div "0" at bounding box center [583, 152] width 73 height 16
click at [562, 158] on input "0" at bounding box center [583, 152] width 73 height 13
type input "3"
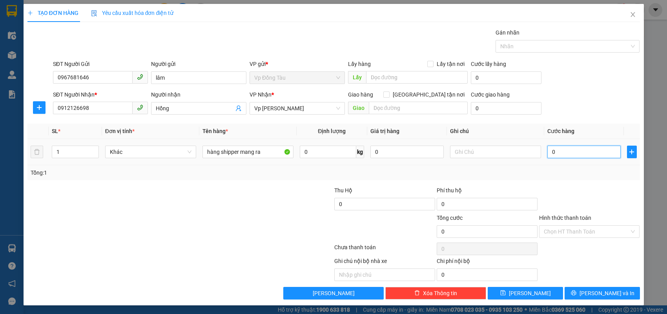
type input "3"
type input "30"
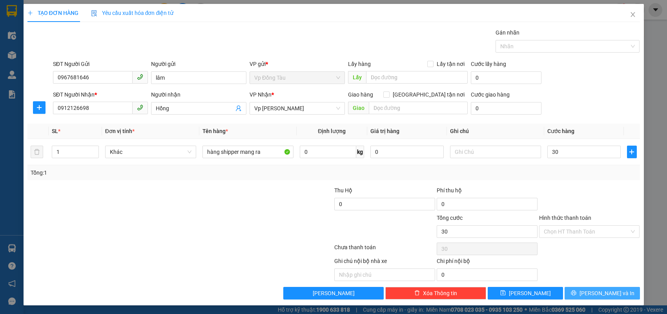
type input "30.000"
click at [598, 294] on span "[PERSON_NAME] và In" at bounding box center [607, 293] width 55 height 9
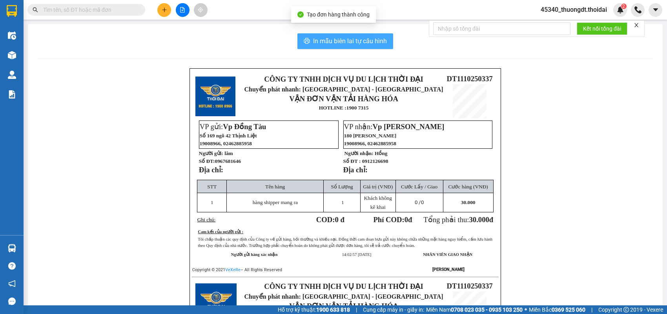
click at [362, 40] on span "In mẫu biên lai tự cấu hình" at bounding box center [350, 41] width 74 height 10
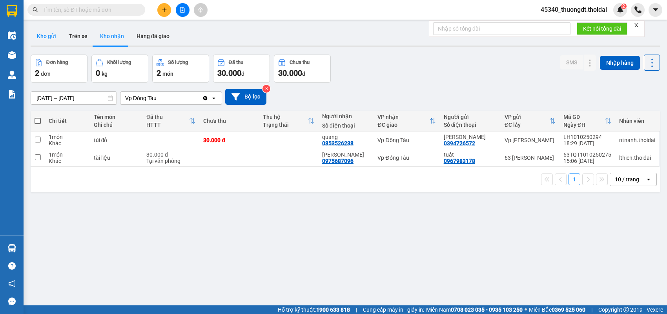
click at [45, 36] on button "Kho gửi" at bounding box center [47, 36] width 32 height 19
